Goal: Check status: Check status

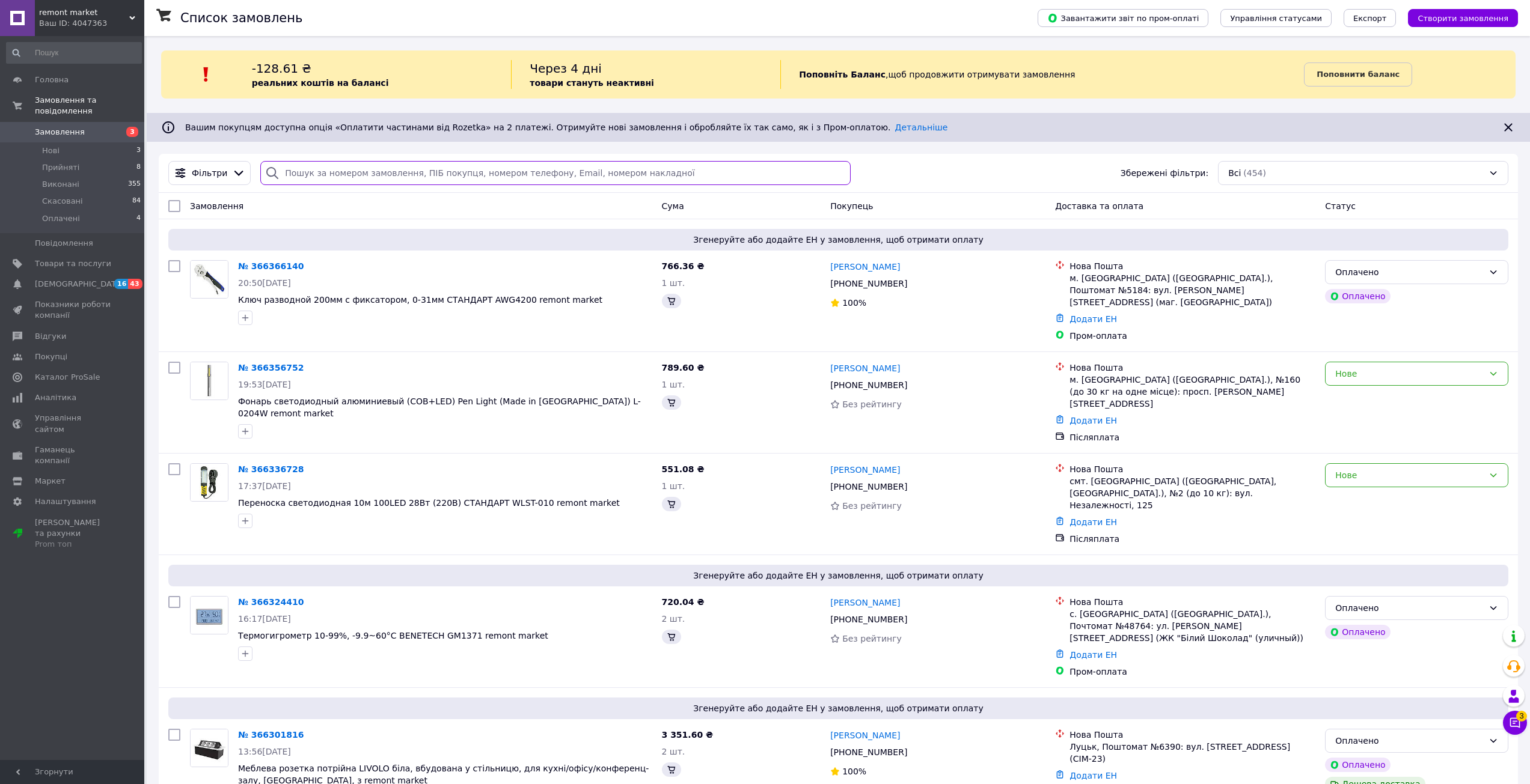
click at [340, 171] on input "search" at bounding box center [556, 173] width 590 height 24
paste input "20451268045123"
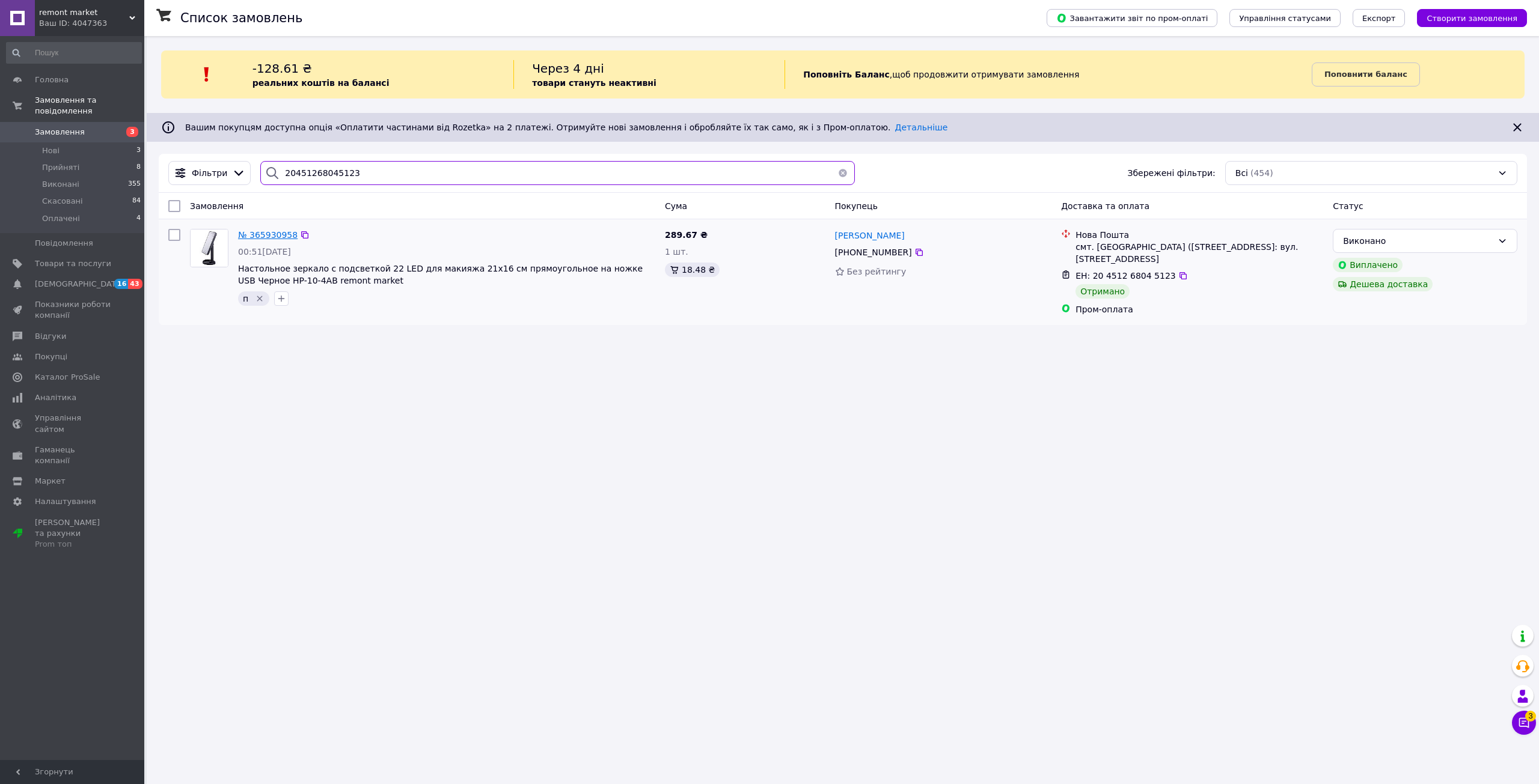
type input "20451268045123"
click at [260, 235] on span "№ 365930958" at bounding box center [267, 235] width 59 height 10
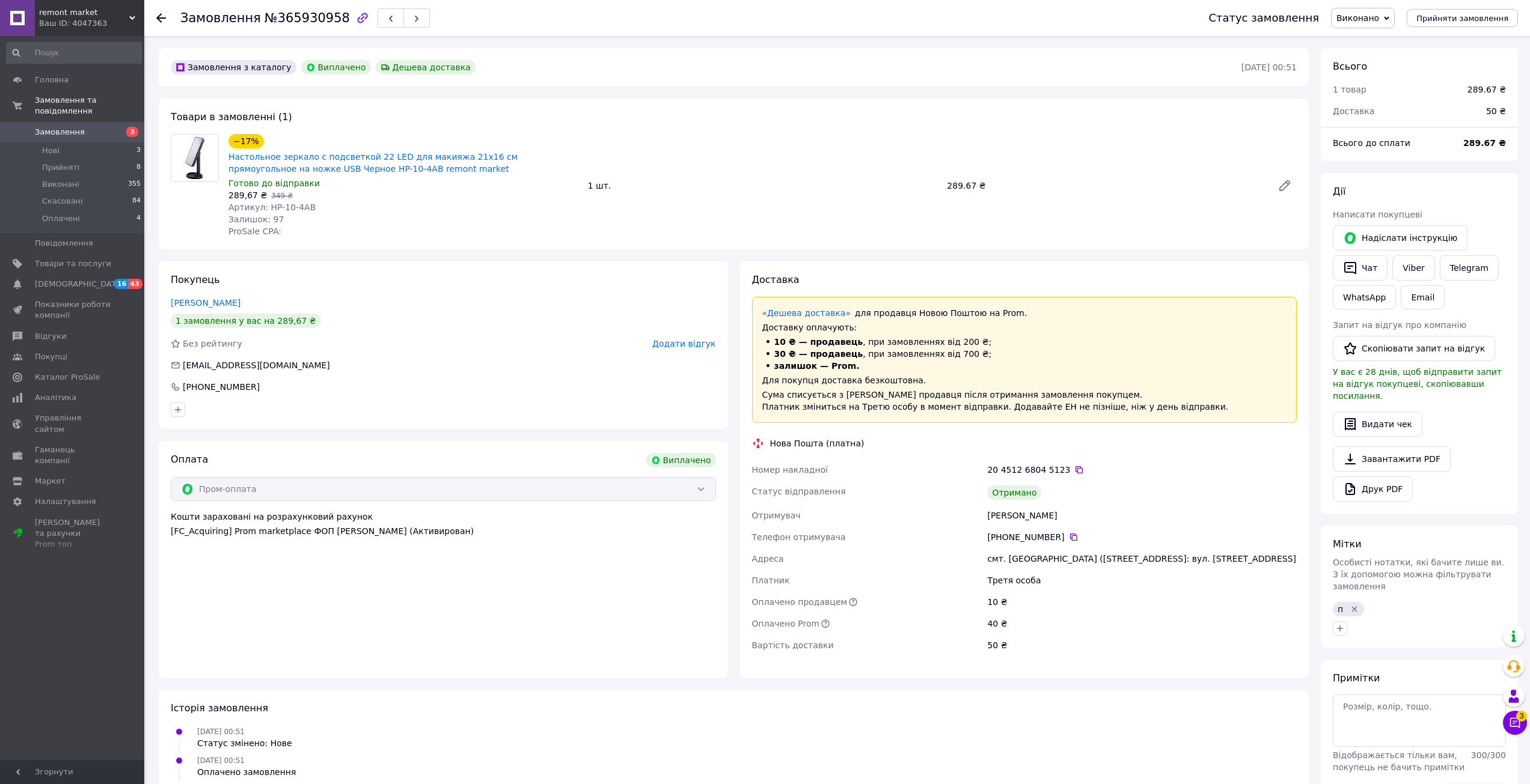
scroll to position [212, 0]
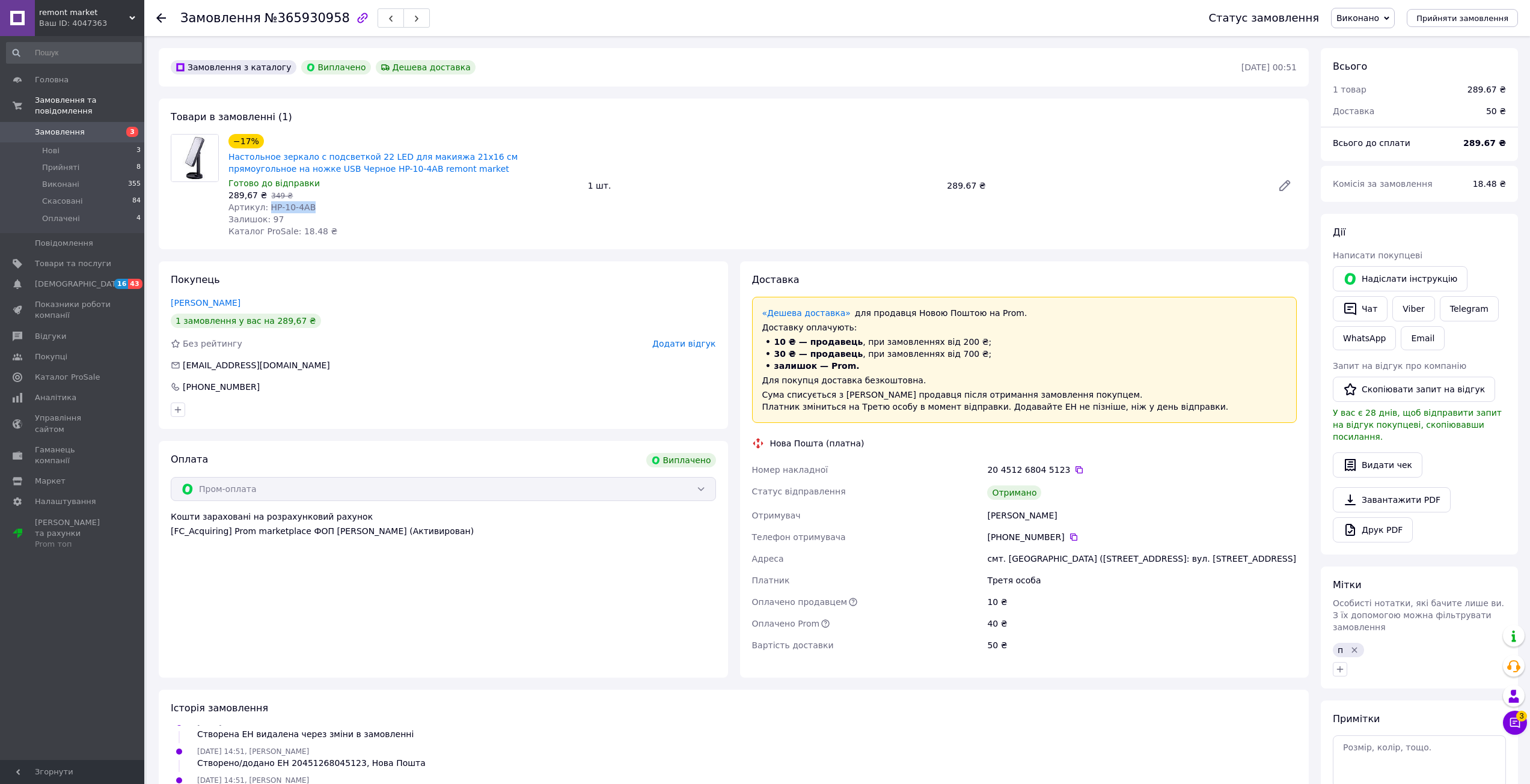
drag, startPoint x: 265, startPoint y: 205, endPoint x: 319, endPoint y: 208, distance: 54.1
click at [319, 208] on div "Артикул: HP-10-4AB" at bounding box center [403, 207] width 350 height 12
copy span "HP-10-4AB"
drag, startPoint x: 934, startPoint y: 196, endPoint x: 971, endPoint y: 197, distance: 37.0
click at [971, 197] on div "−17% Настольное зеркало с подсветкой 22 LED для макияжа 21х16 см прямоугольное …" at bounding box center [762, 185] width 1078 height 108
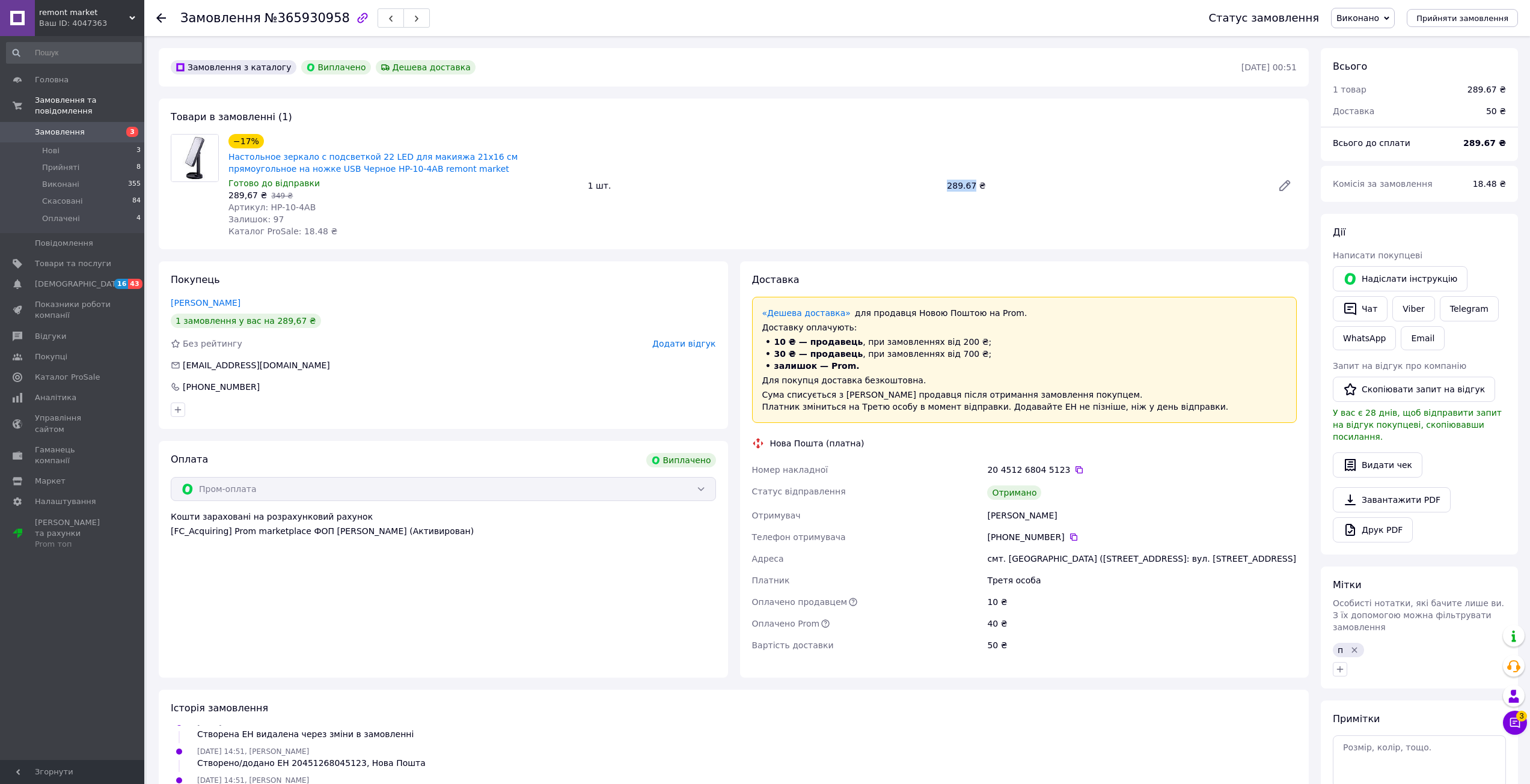
copy div "1 шт. 289.67"
click at [1069, 540] on icon at bounding box center [1073, 538] width 10 height 10
